Goal: Browse casually

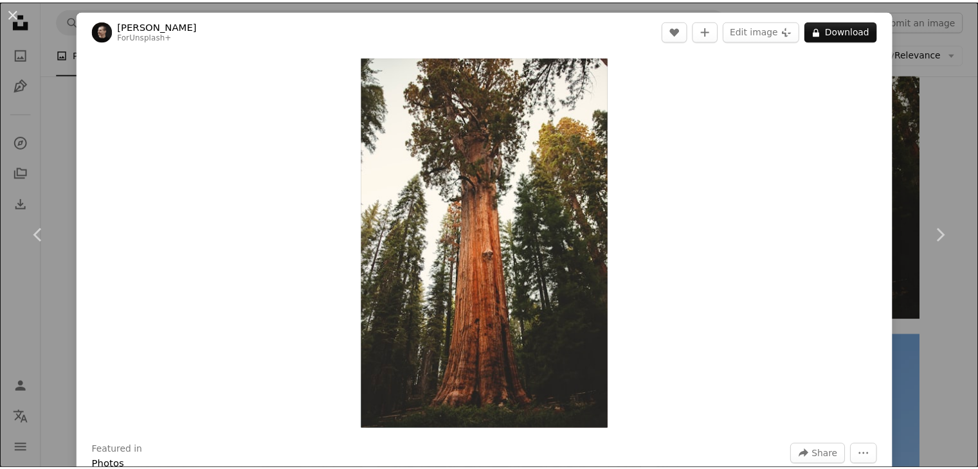
scroll to position [2379, 0]
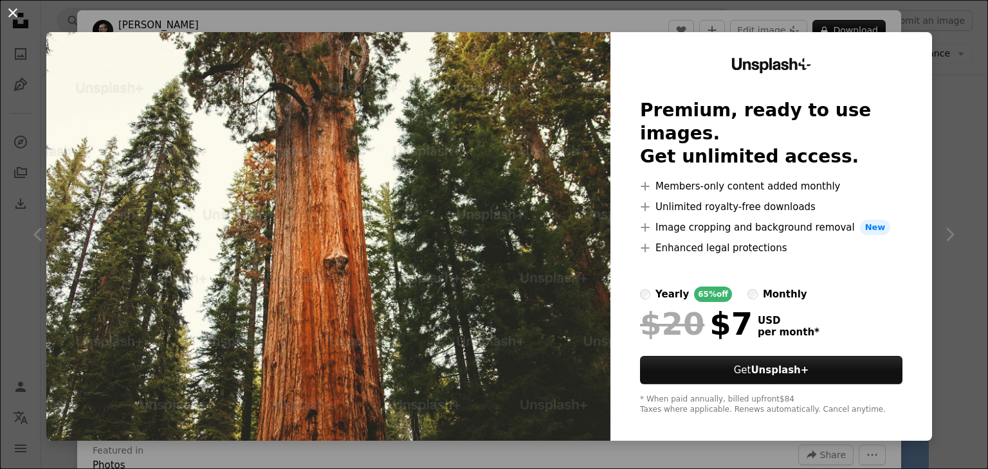
click at [12, 9] on button "An X shape" at bounding box center [12, 12] width 15 height 15
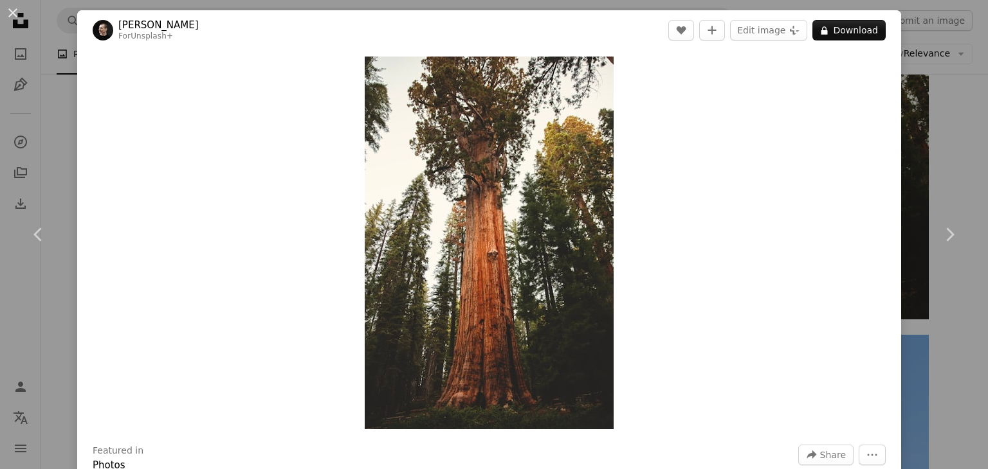
click at [13, 11] on button "An X shape" at bounding box center [12, 12] width 15 height 15
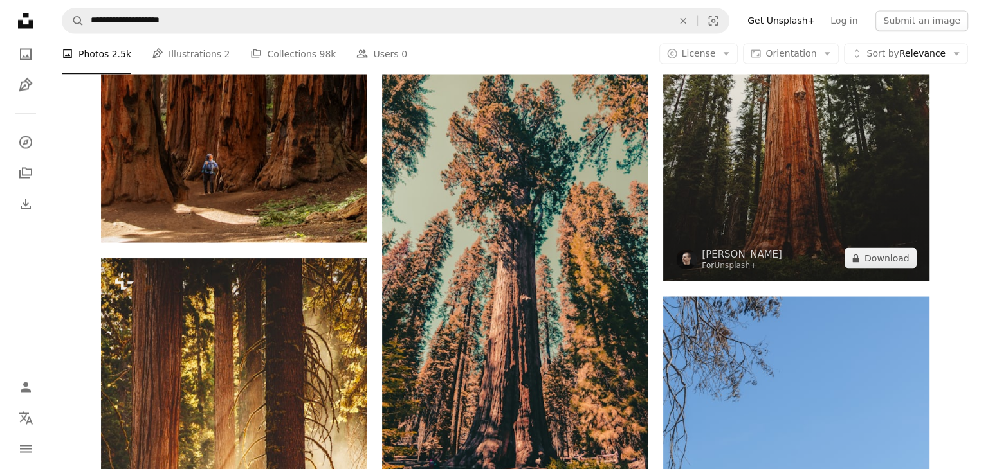
scroll to position [2701, 0]
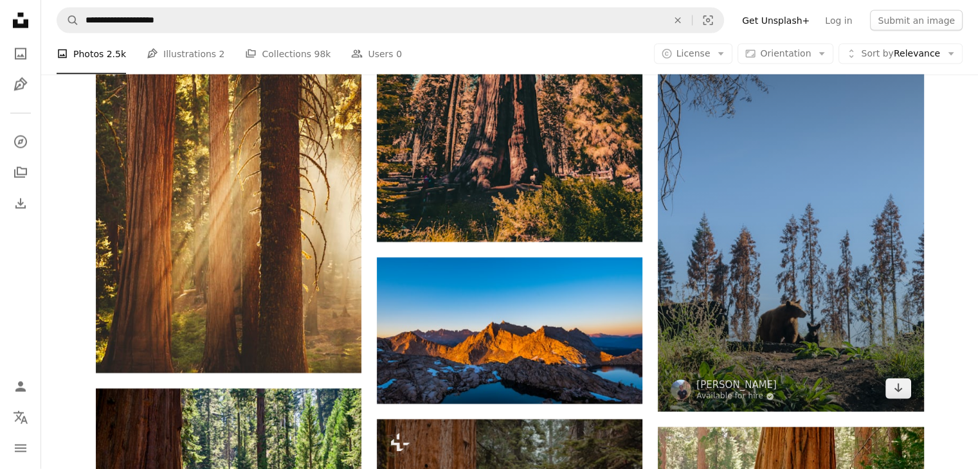
click at [823, 287] on img at bounding box center [791, 213] width 266 height 399
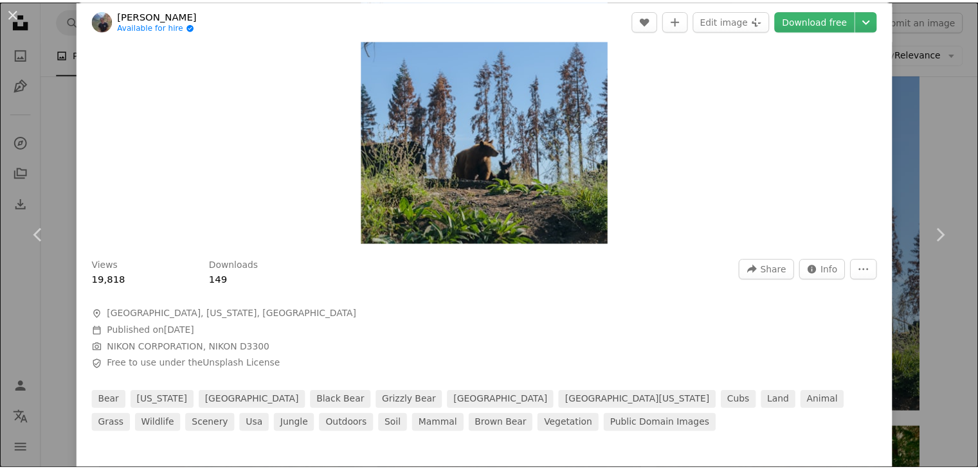
scroll to position [193, 0]
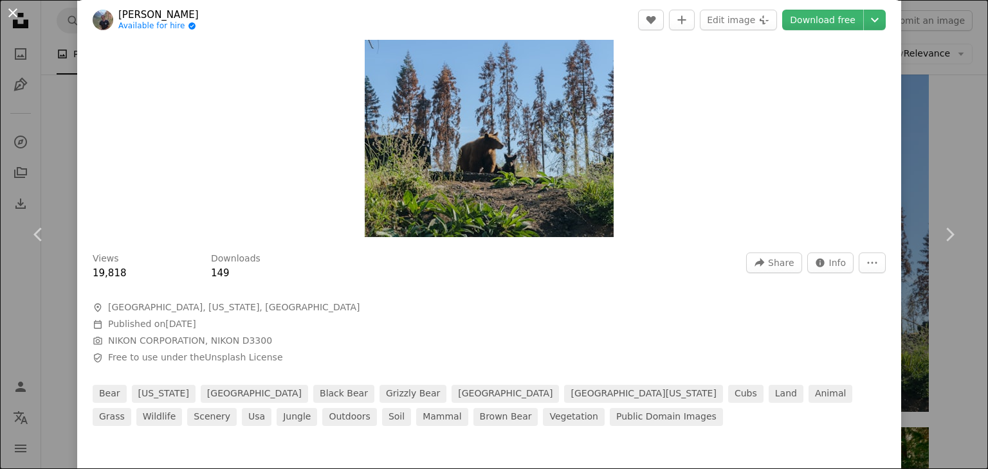
click at [8, 11] on button "An X shape" at bounding box center [12, 12] width 15 height 15
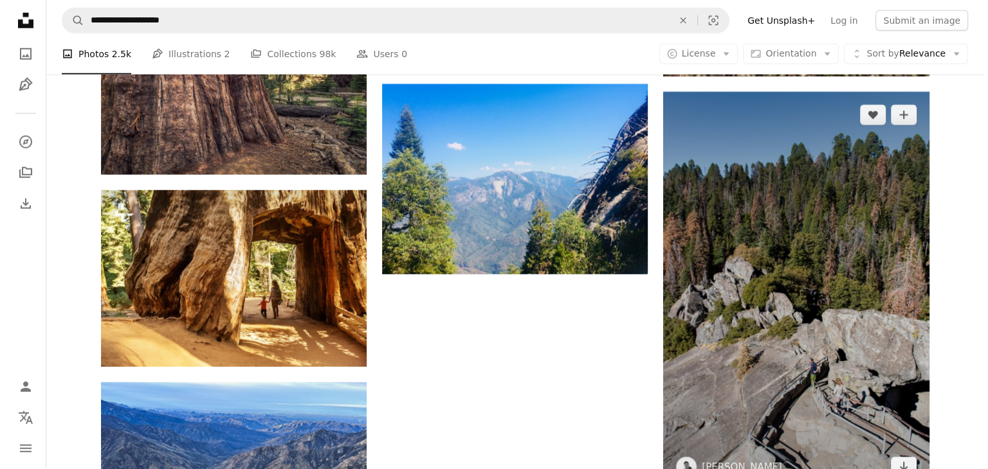
scroll to position [3665, 0]
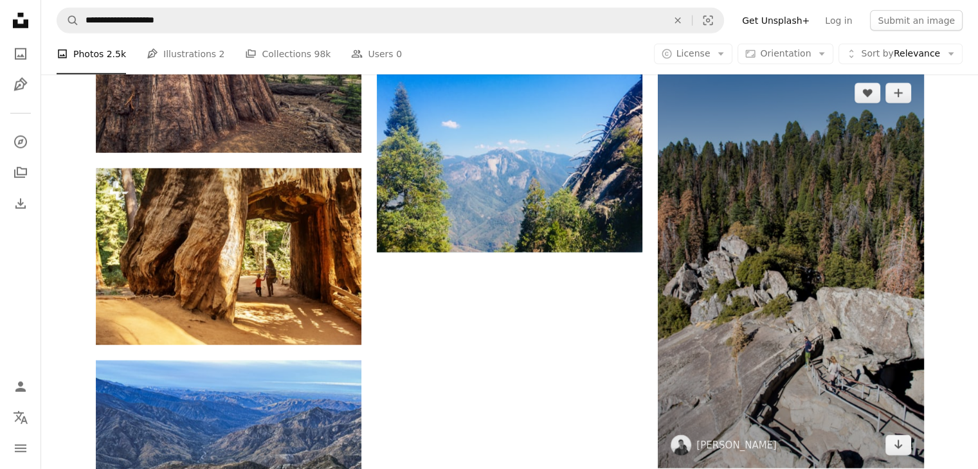
click at [841, 267] on img at bounding box center [791, 269] width 266 height 399
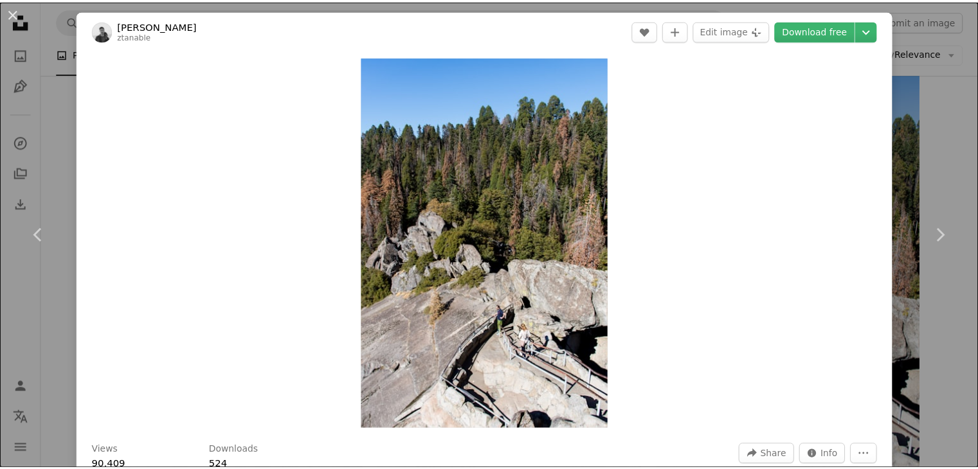
scroll to position [129, 0]
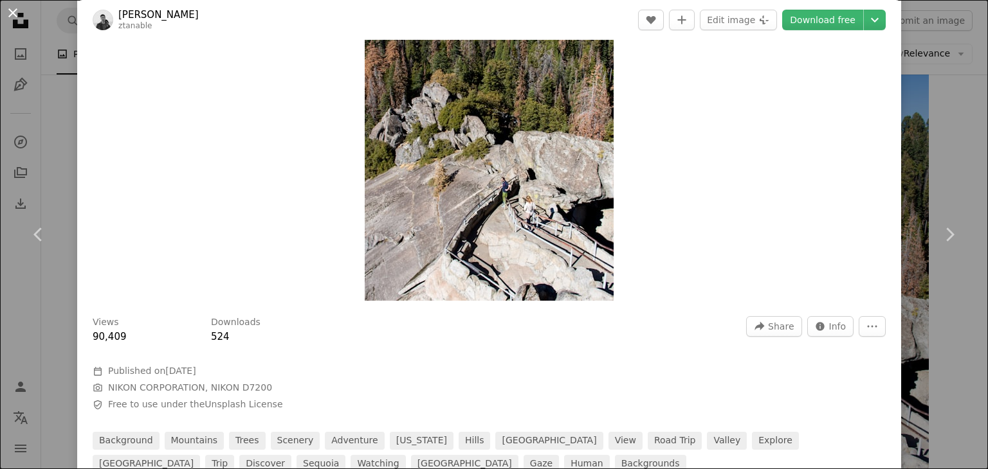
click at [16, 14] on button "An X shape" at bounding box center [12, 12] width 15 height 15
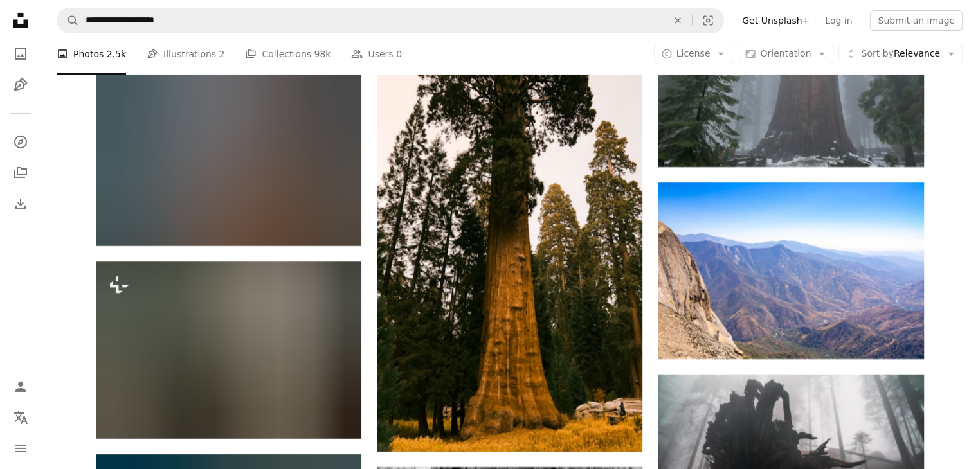
scroll to position [4501, 0]
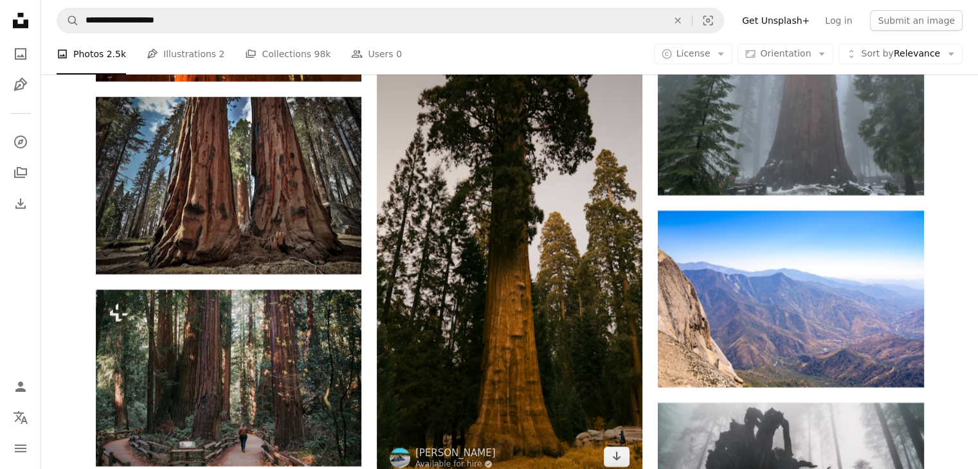
click at [584, 224] on img at bounding box center [510, 244] width 266 height 473
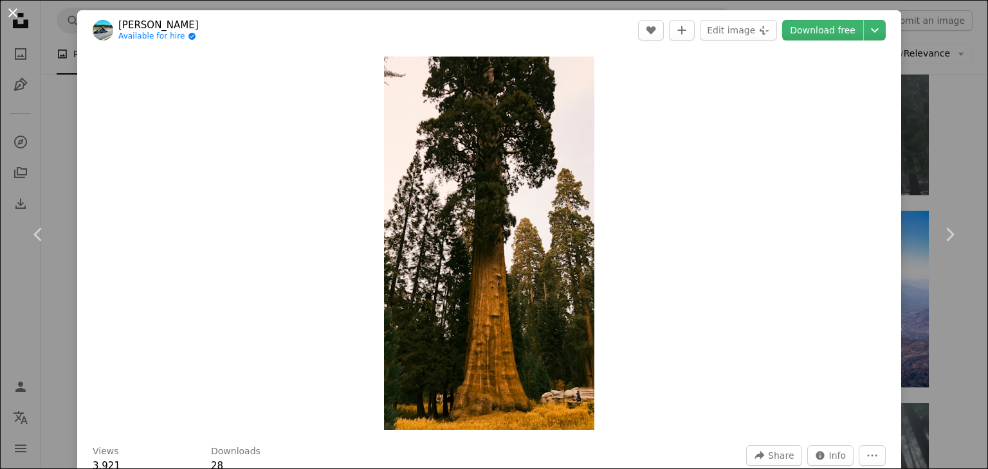
click at [10, 10] on button "An X shape" at bounding box center [12, 12] width 15 height 15
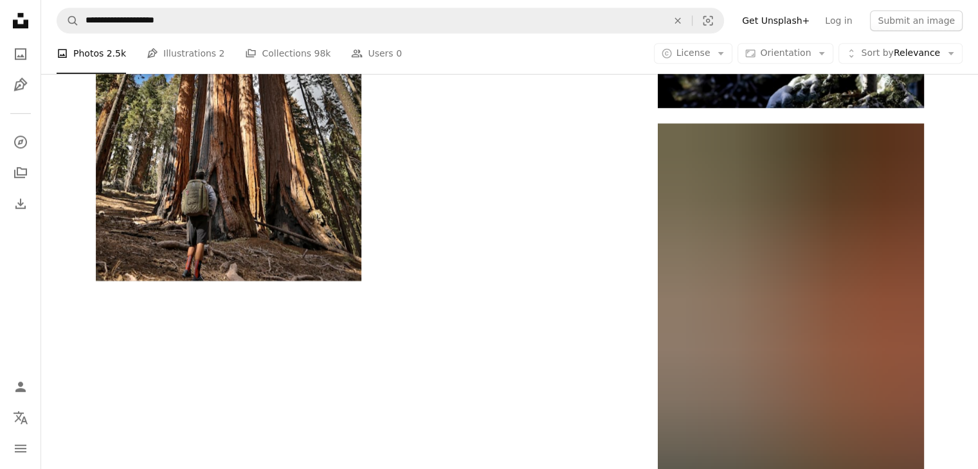
scroll to position [6173, 0]
